Goal: Task Accomplishment & Management: Manage account settings

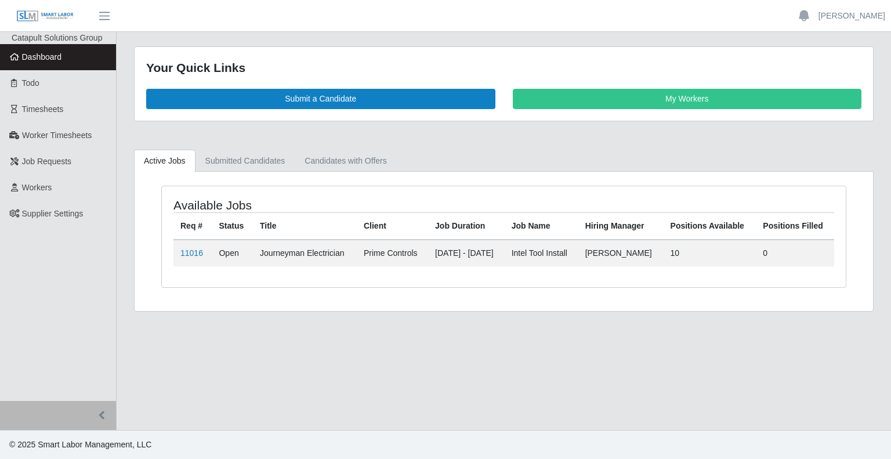
drag, startPoint x: 24, startPoint y: 133, endPoint x: 152, endPoint y: 173, distance: 133.7
click at [24, 133] on span "Worker Timesheets" at bounding box center [57, 134] width 70 height 9
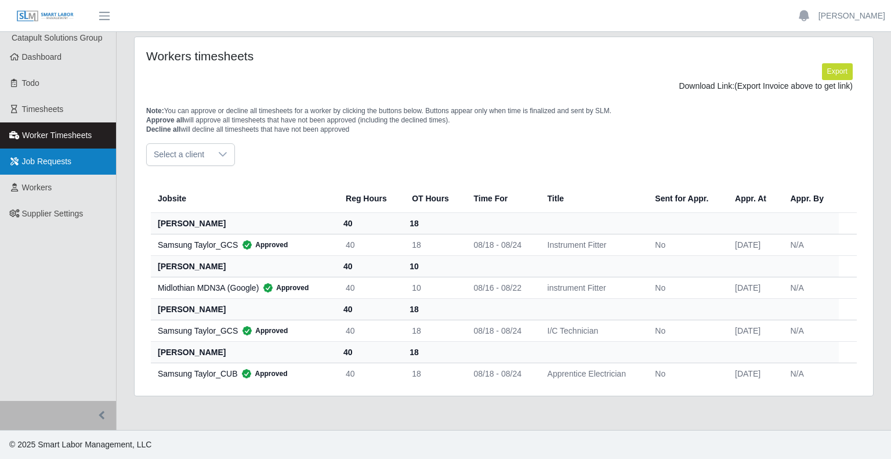
click at [48, 159] on span "Job Requests" at bounding box center [47, 161] width 50 height 9
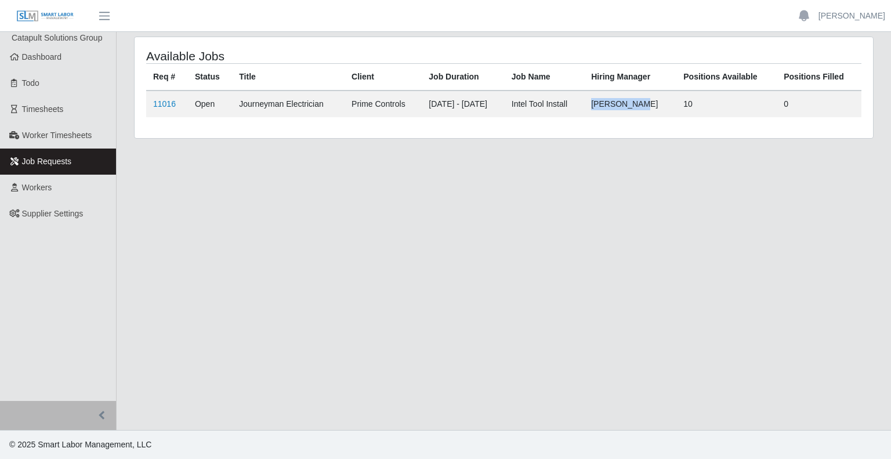
drag, startPoint x: 607, startPoint y: 104, endPoint x: 668, endPoint y: 93, distance: 61.9
click at [668, 93] on td "[PERSON_NAME]" at bounding box center [630, 103] width 92 height 27
click at [74, 114] on link "Timesheets" at bounding box center [58, 109] width 116 height 26
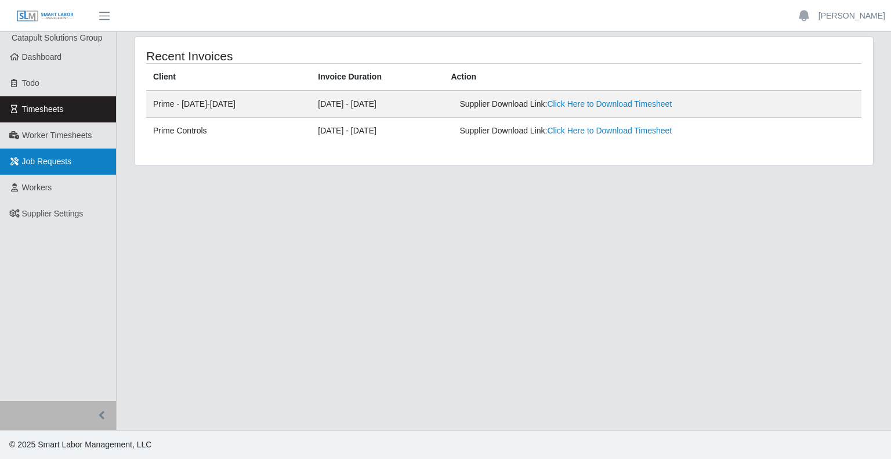
click at [52, 168] on link "Job Requests" at bounding box center [58, 161] width 116 height 26
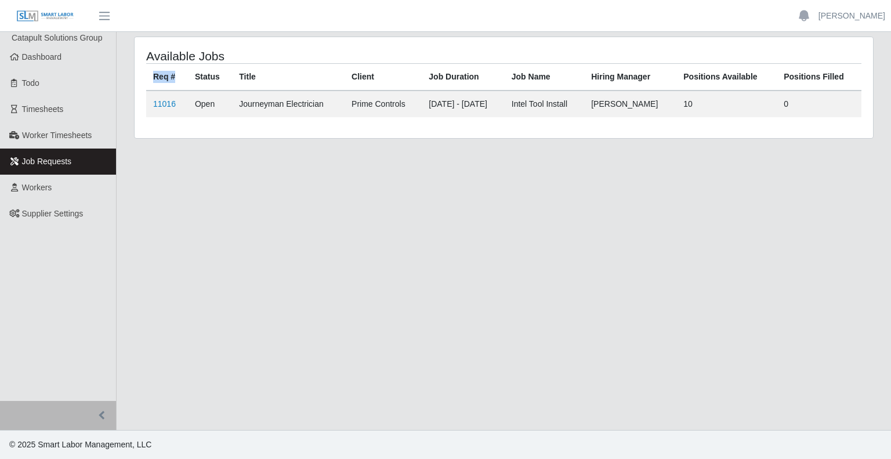
drag, startPoint x: 153, startPoint y: 74, endPoint x: 184, endPoint y: 79, distance: 31.7
click at [184, 79] on th "Req #" at bounding box center [167, 77] width 42 height 27
drag, startPoint x: 523, startPoint y: 81, endPoint x: 591, endPoint y: 81, distance: 68.4
click at [591, 81] on thead "Req # Status Title Client Job Duration Job Name Hiring Manager Positions Availa…" at bounding box center [503, 77] width 715 height 27
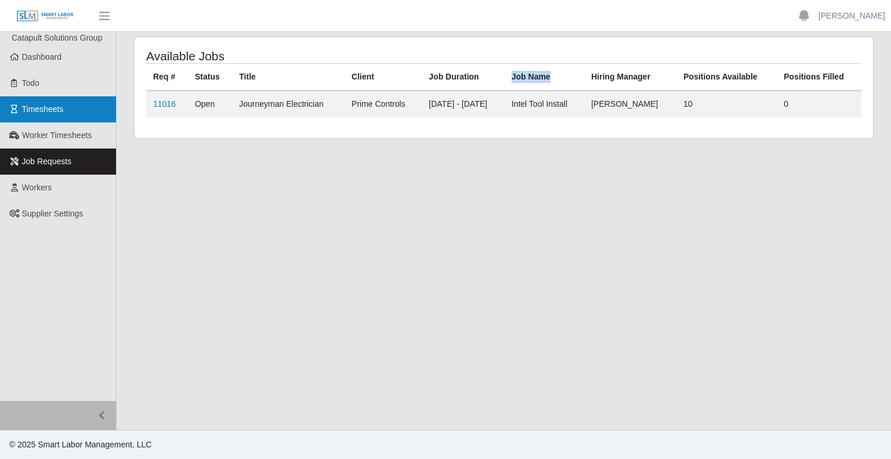
click at [71, 114] on link "Timesheets" at bounding box center [58, 109] width 116 height 26
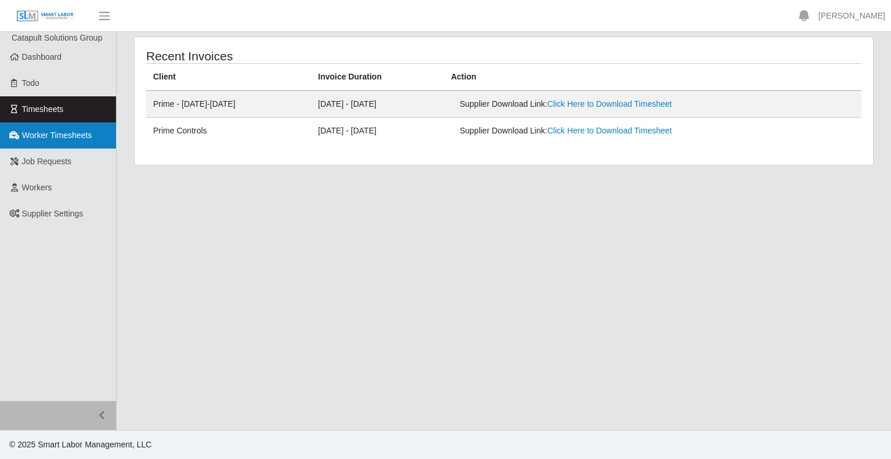
click at [49, 144] on link "Worker Timesheets" at bounding box center [58, 135] width 116 height 26
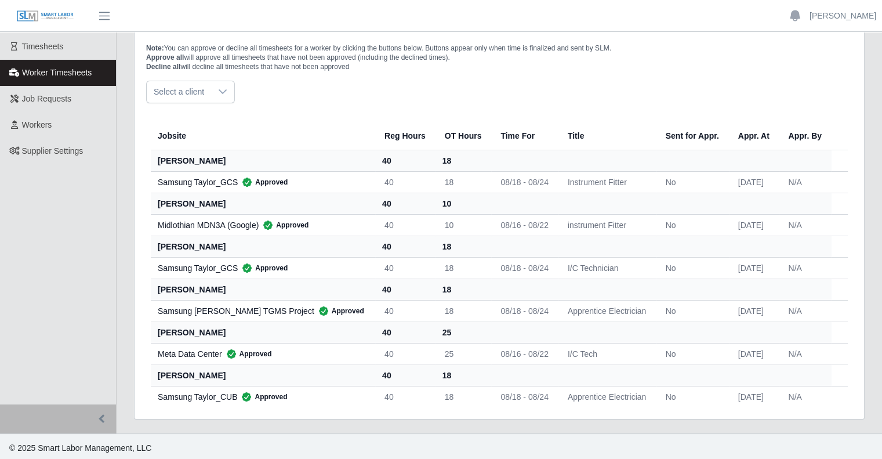
scroll to position [63, 0]
drag, startPoint x: 575, startPoint y: 350, endPoint x: 554, endPoint y: 302, distance: 51.9
click at [519, 349] on tr "Meta Data Center Approved 40 25 08/16 - 08/22 I/C Tech No [DATE] N/A" at bounding box center [499, 352] width 697 height 21
drag, startPoint x: 630, startPoint y: 306, endPoint x: 514, endPoint y: 307, distance: 116.6
click at [514, 307] on tr "Samsung [PERSON_NAME] TGMS Project Approved 40 18 08/18 - 08/24 Apprentice Elec…" at bounding box center [499, 309] width 697 height 21
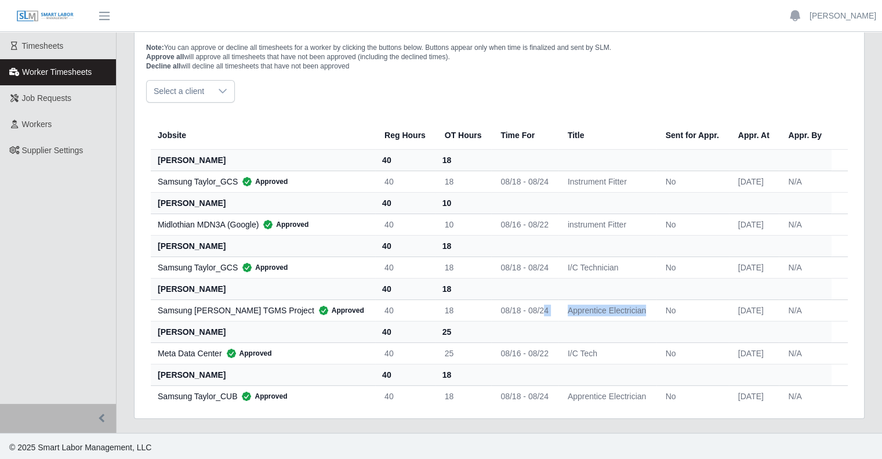
drag, startPoint x: 157, startPoint y: 134, endPoint x: 262, endPoint y: 295, distance: 192.4
click at [262, 296] on table "Jobsite Reg Hours OT Hours Time For Title Sent for Appr. Appr. At Appr. By [PER…" at bounding box center [499, 263] width 697 height 285
click at [269, 127] on th "Jobsite" at bounding box center [263, 135] width 224 height 28
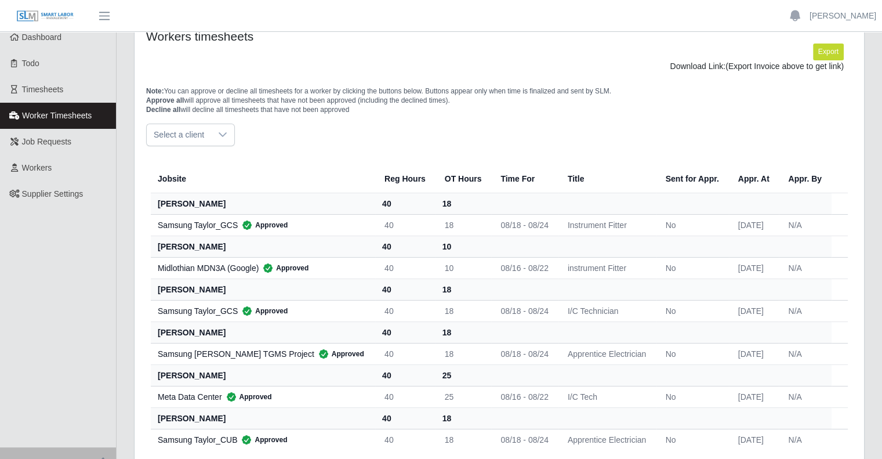
scroll to position [0, 0]
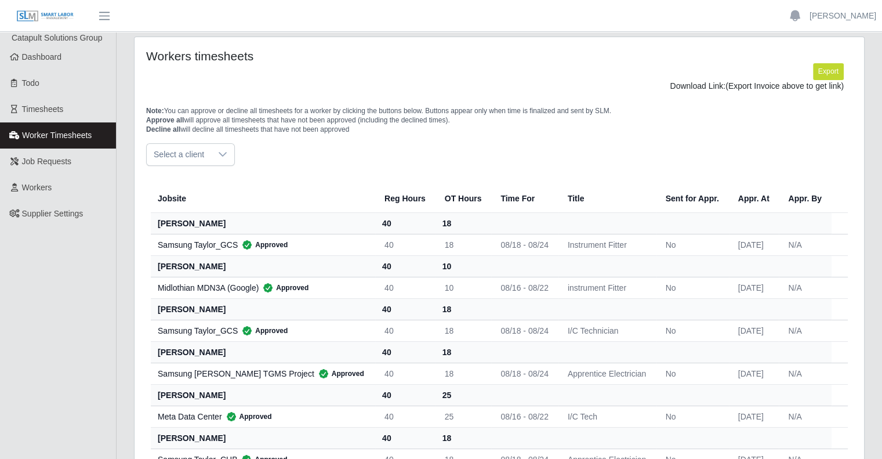
click at [220, 159] on div at bounding box center [222, 154] width 23 height 21
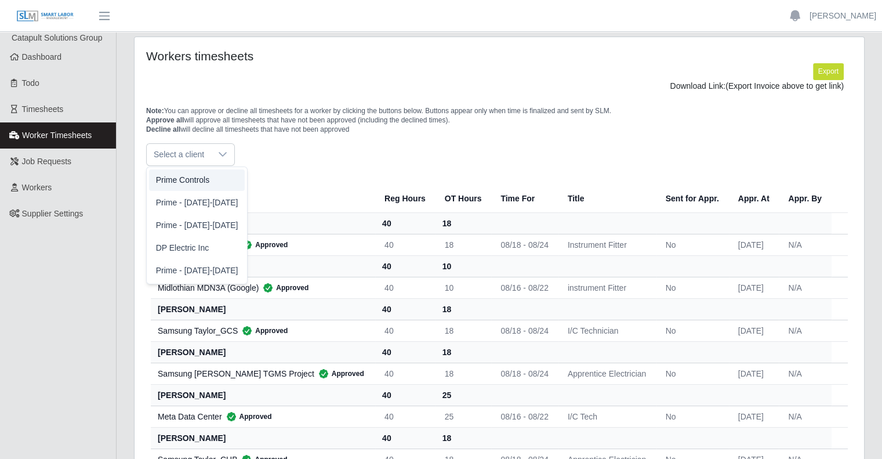
click at [221, 179] on li "Prime Controls" at bounding box center [197, 179] width 96 height 21
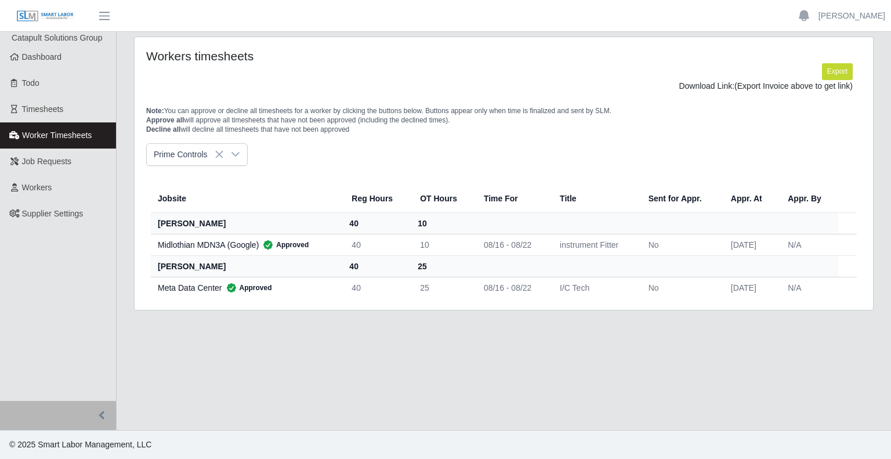
click at [209, 155] on span "Prime Controls" at bounding box center [185, 154] width 77 height 21
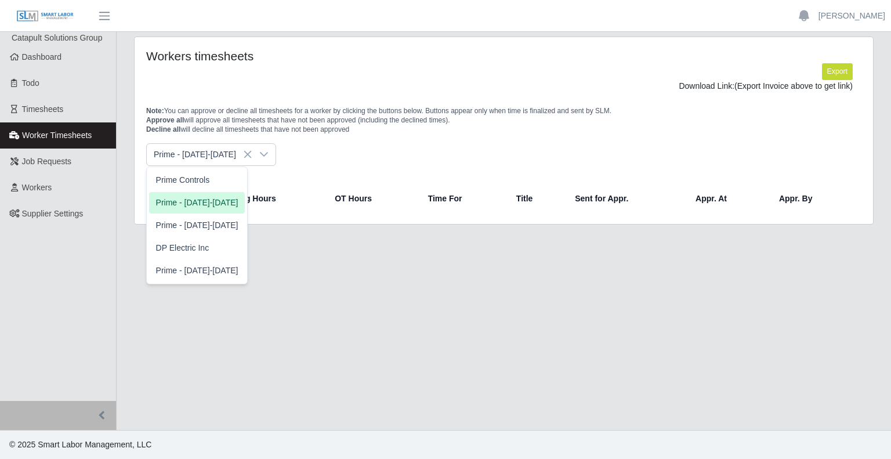
click at [209, 210] on li "Prime - Sunday-Saturday" at bounding box center [197, 202] width 96 height 21
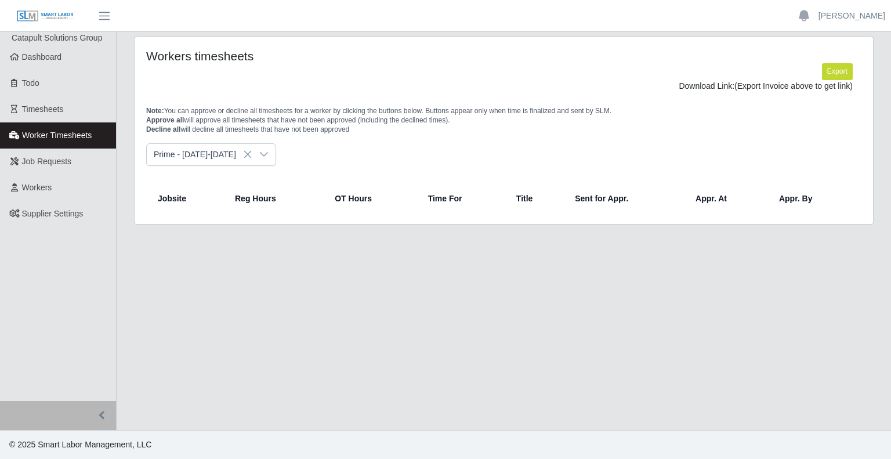
click at [252, 159] on span "Prime - Sunday-Saturday" at bounding box center [200, 154] width 106 height 21
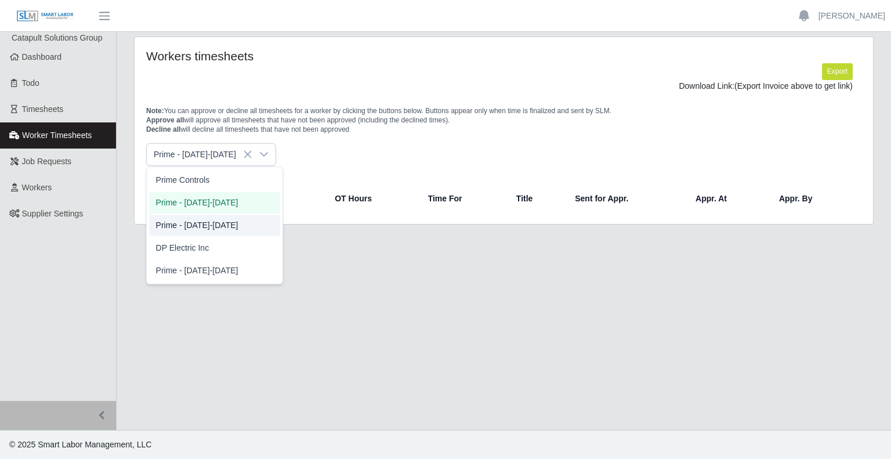
click at [228, 231] on span "Prime - [DATE]-[DATE]" at bounding box center [197, 225] width 82 height 12
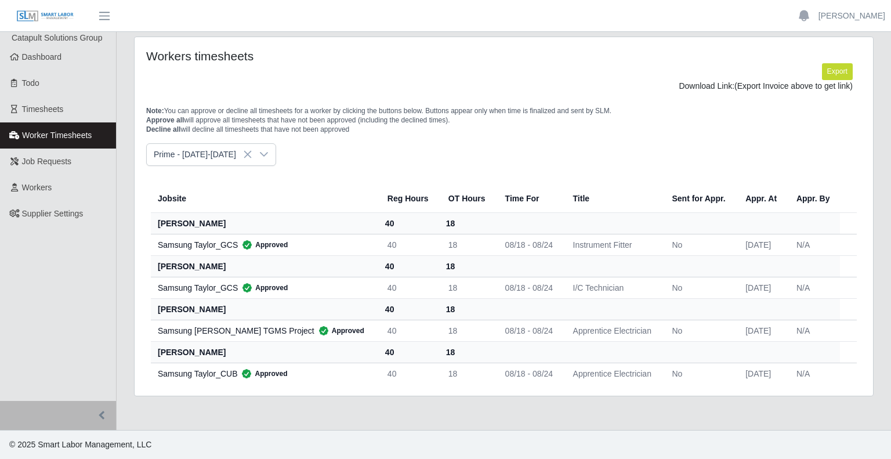
click at [252, 157] on icon at bounding box center [248, 155] width 8 height 8
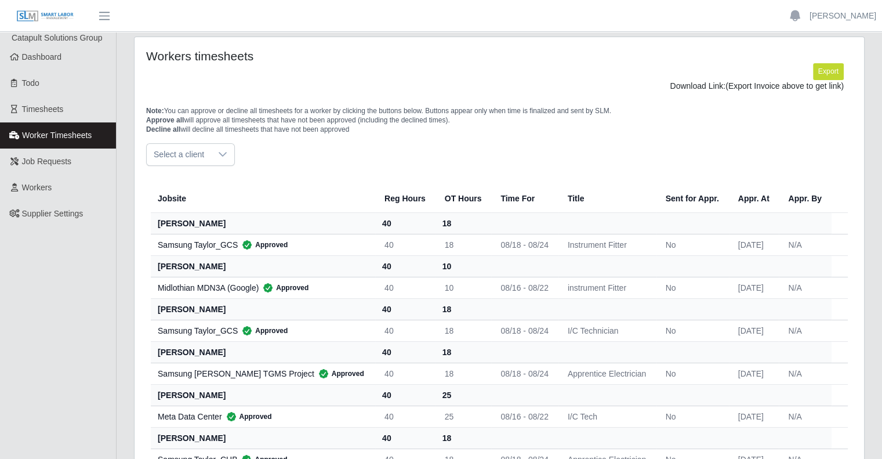
click at [218, 155] on icon at bounding box center [222, 154] width 9 height 9
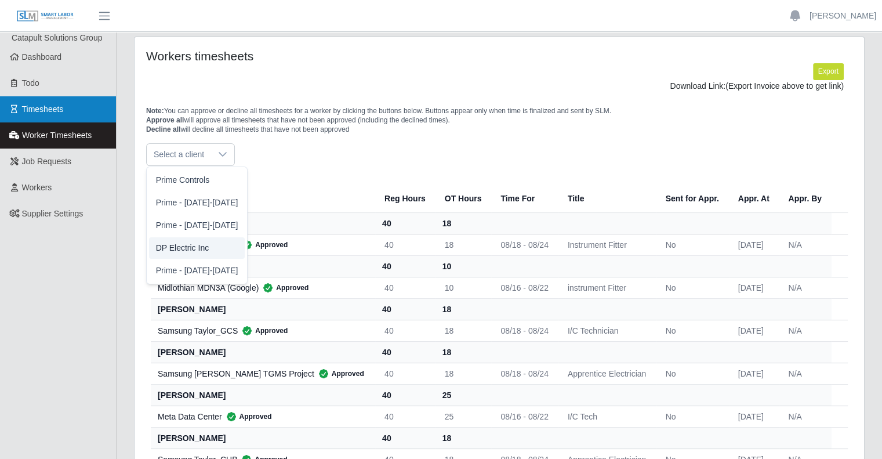
click at [65, 108] on link "Timesheets" at bounding box center [58, 109] width 116 height 26
